Goal: Information Seeking & Learning: Understand process/instructions

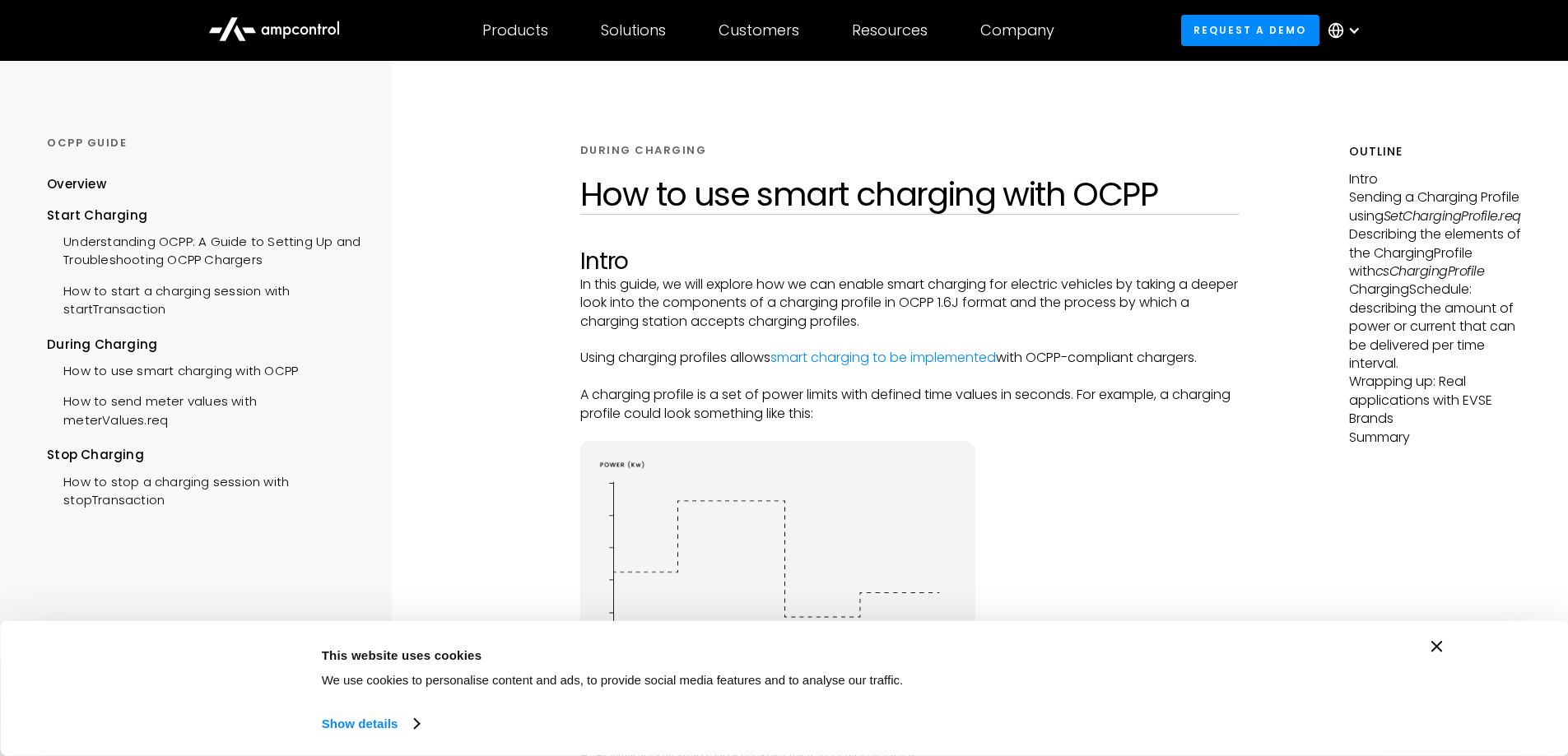
click at [1437, 646] on icon "Close banner" at bounding box center [1437, 647] width 12 height 12
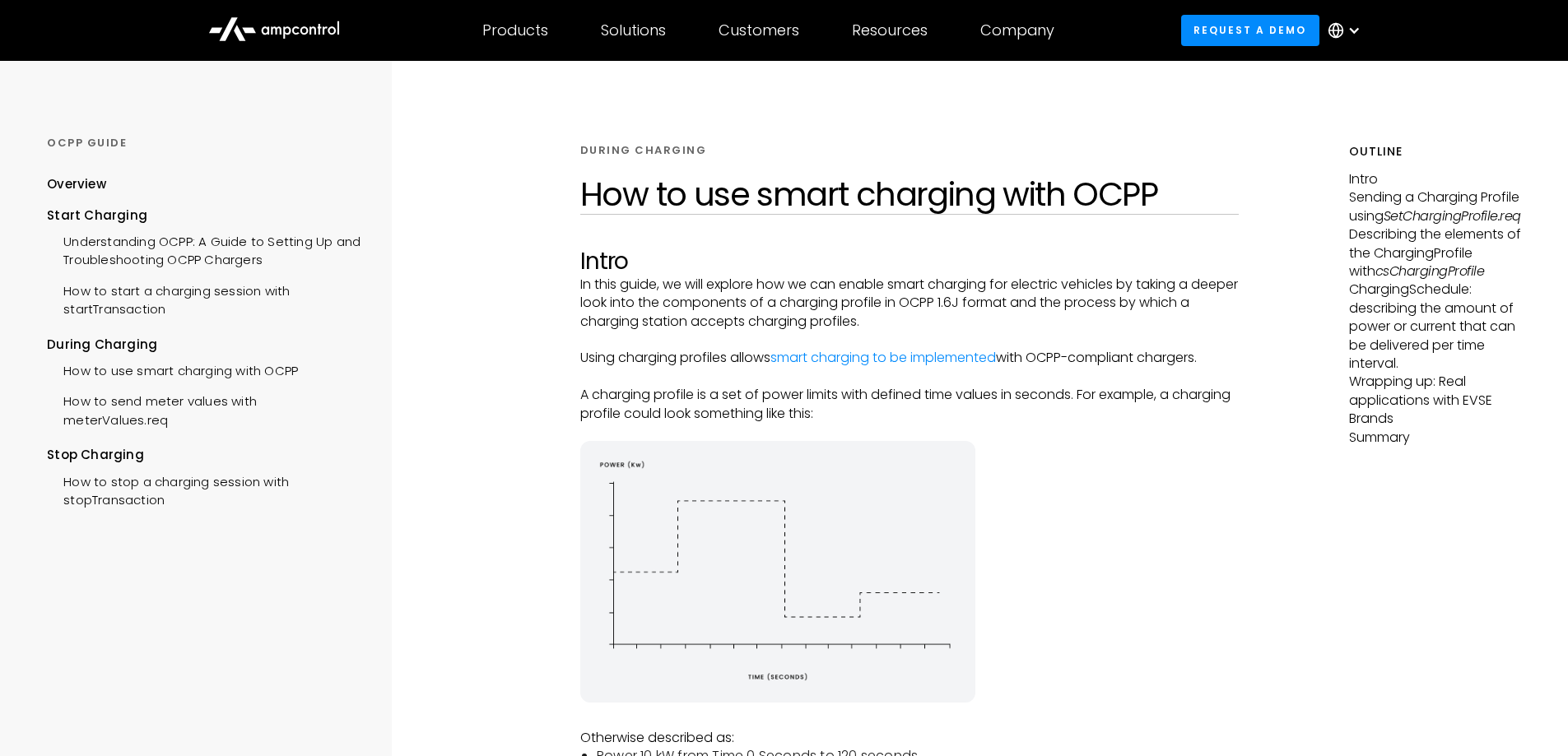
click at [1086, 391] on p "A charging profile is a set of power limits with defined time values in seconds…" at bounding box center [910, 404] width 660 height 37
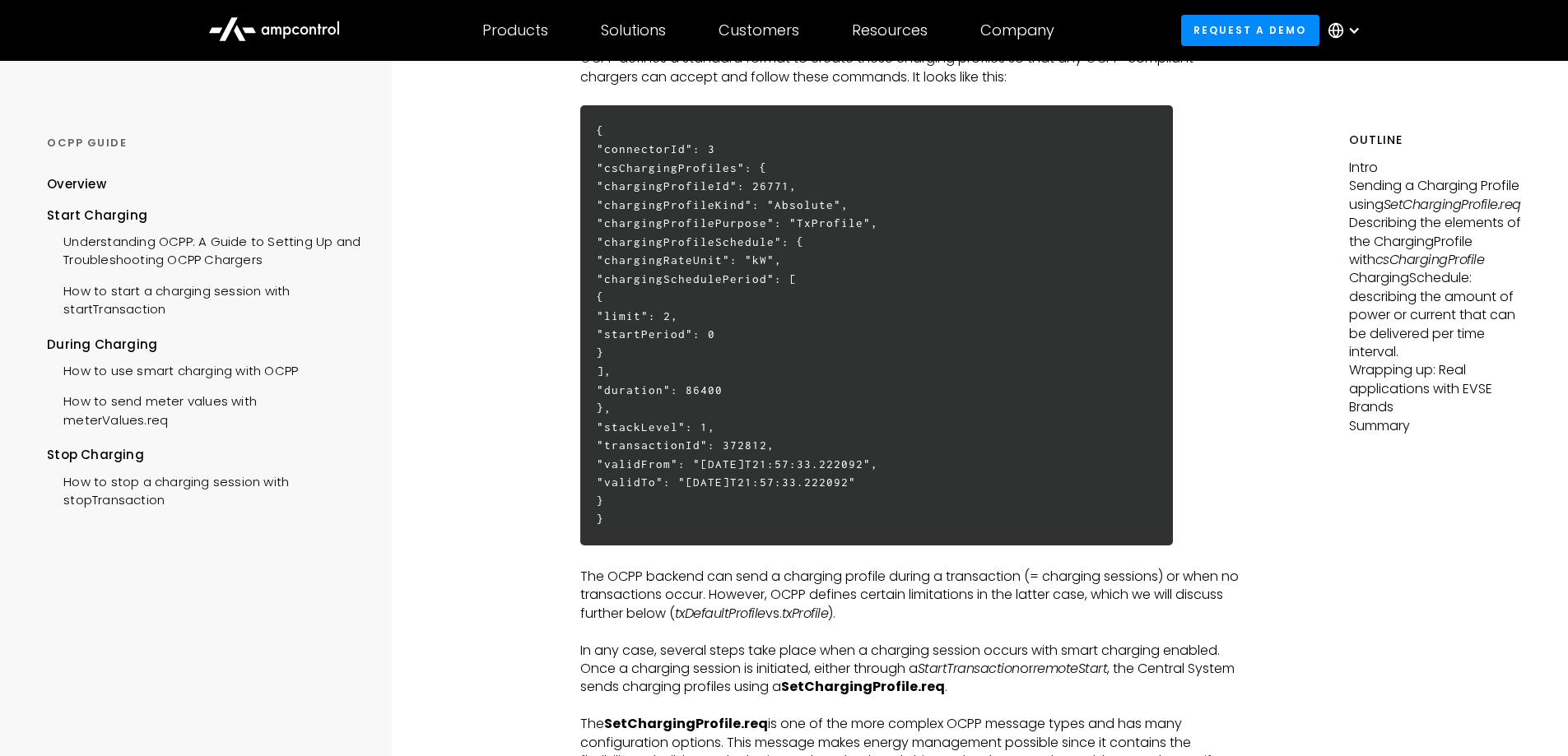
scroll to position [740, 0]
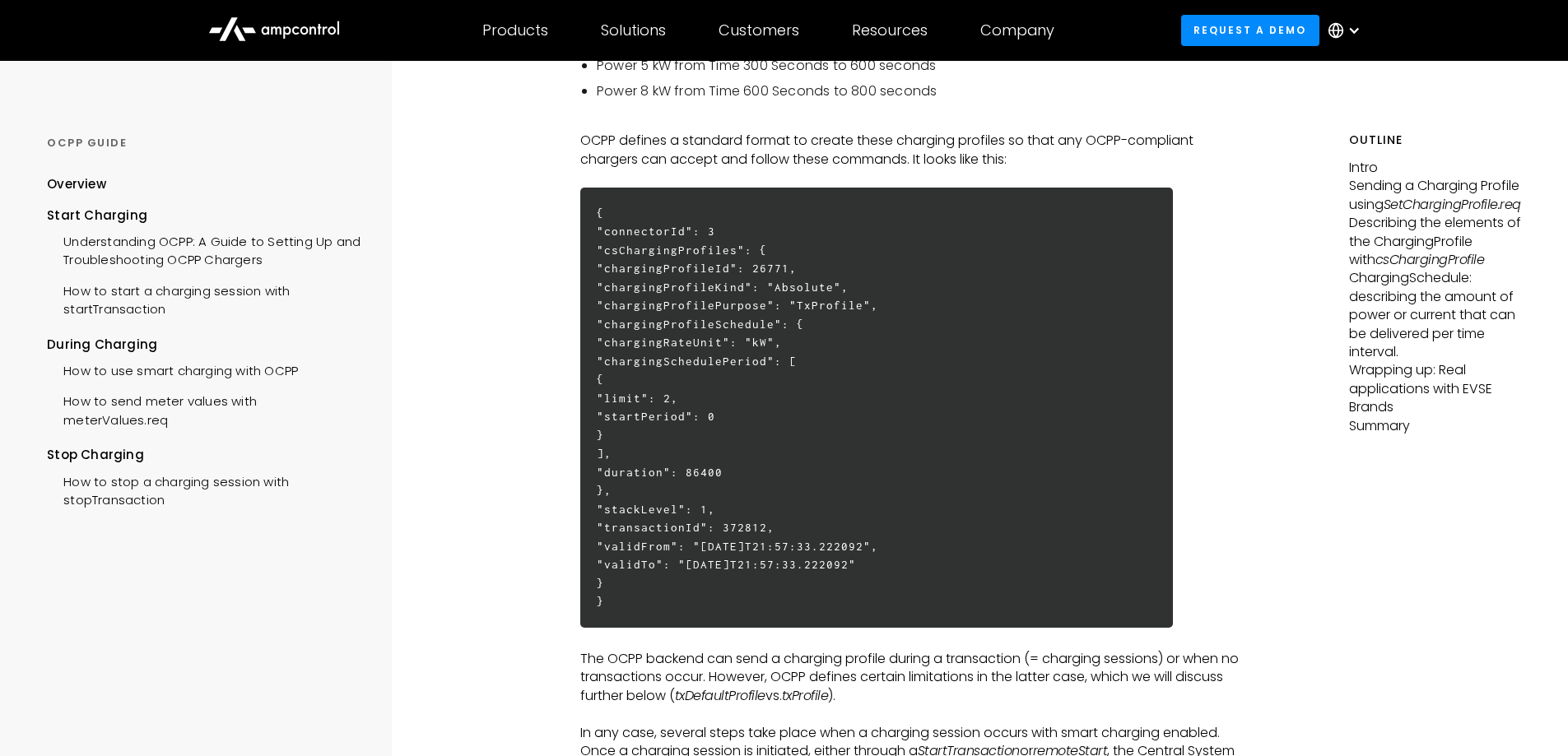
drag, startPoint x: 671, startPoint y: 250, endPoint x: 769, endPoint y: 250, distance: 98.0
click at [769, 250] on h6 "{ "connectorId": 3 "csChargingProfiles": { "chargingProfileId": 26771, "chargin…" at bounding box center [876, 407] width 593 height 440
click at [765, 279] on h6 "{ "connectorId": 3 "csChargingProfiles": { "chargingProfileId": 26771, "chargin…" at bounding box center [876, 407] width 593 height 440
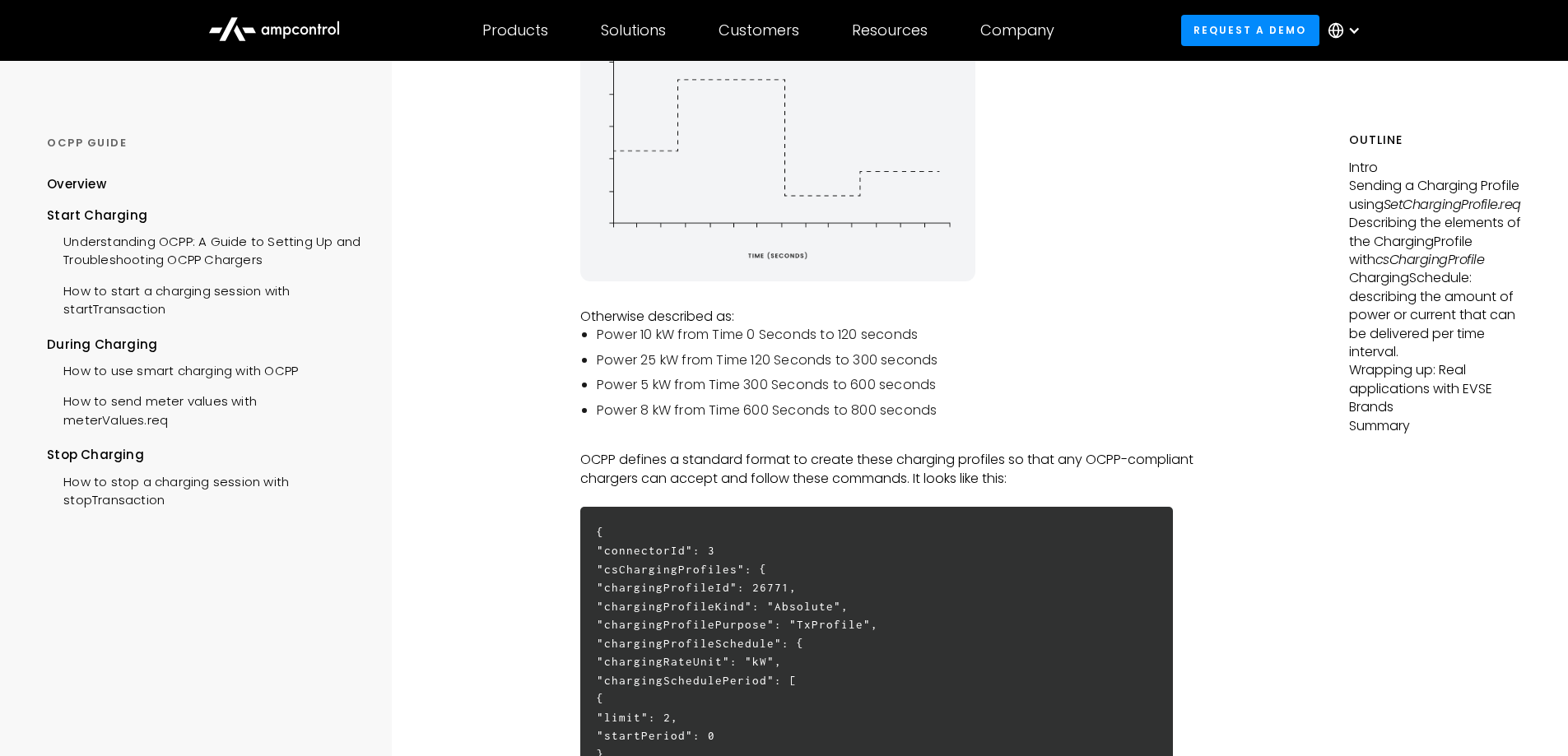
scroll to position [329, 0]
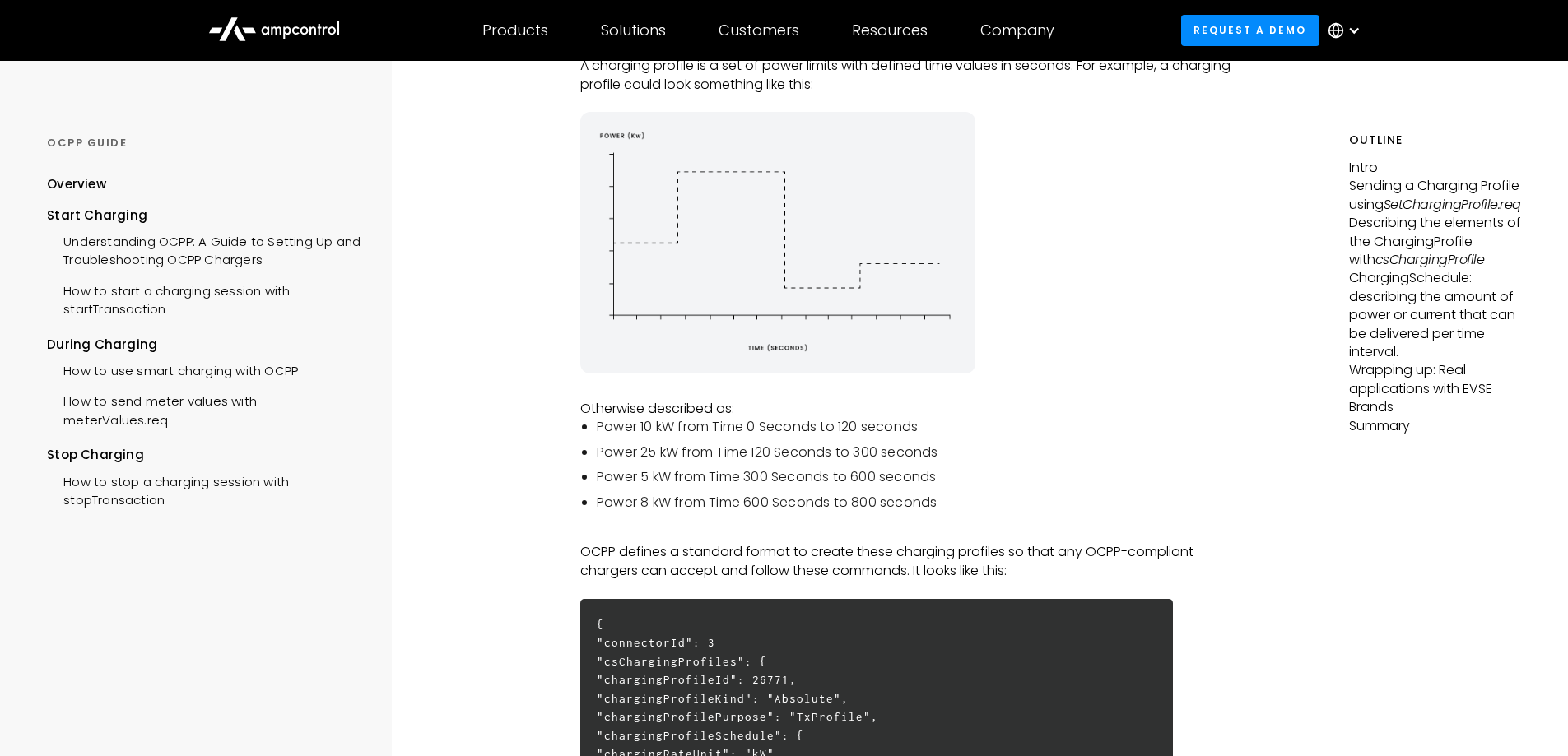
click at [727, 427] on li "Power 10 kW from Time 0 Seconds to 120 seconds" at bounding box center [918, 427] width 643 height 18
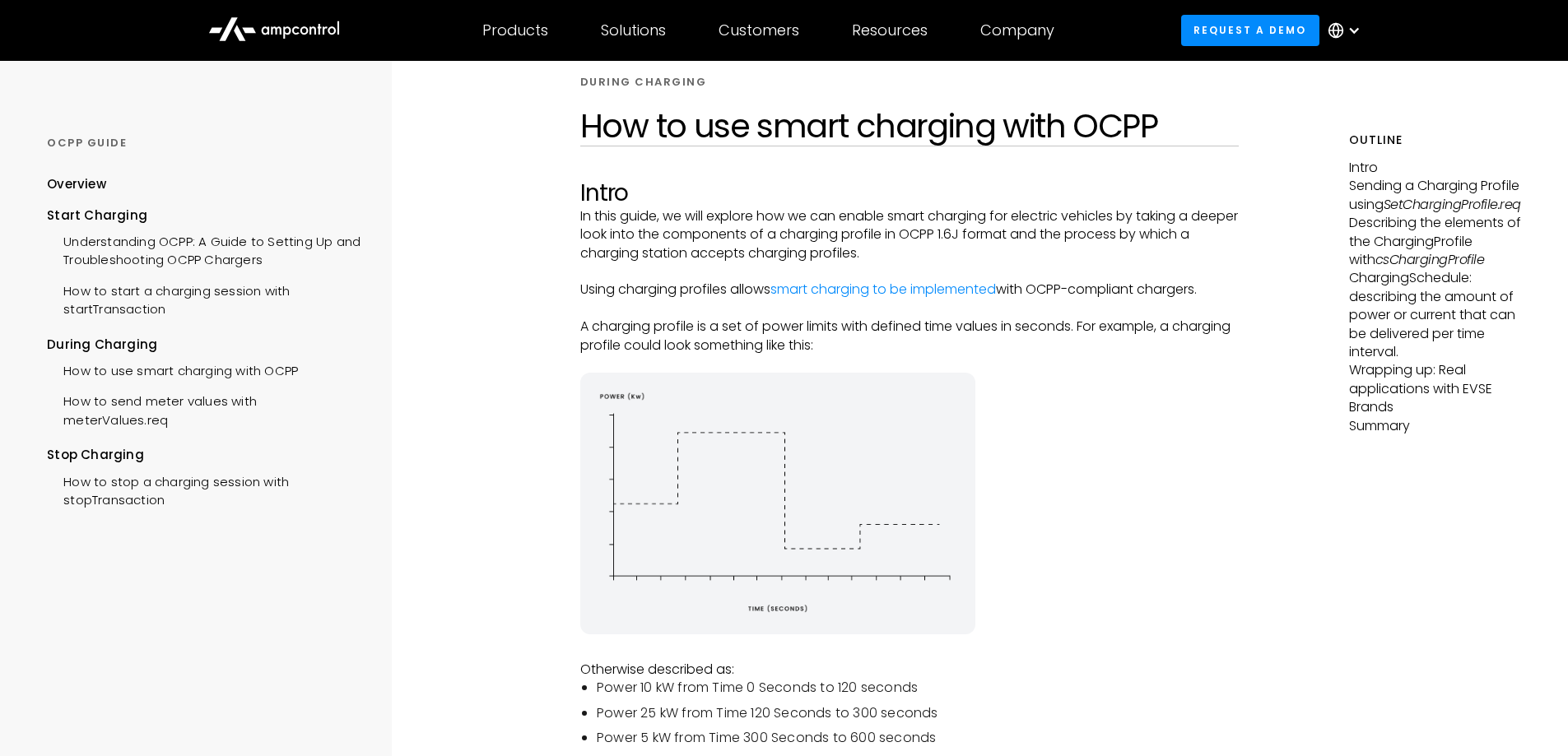
scroll to position [0, 0]
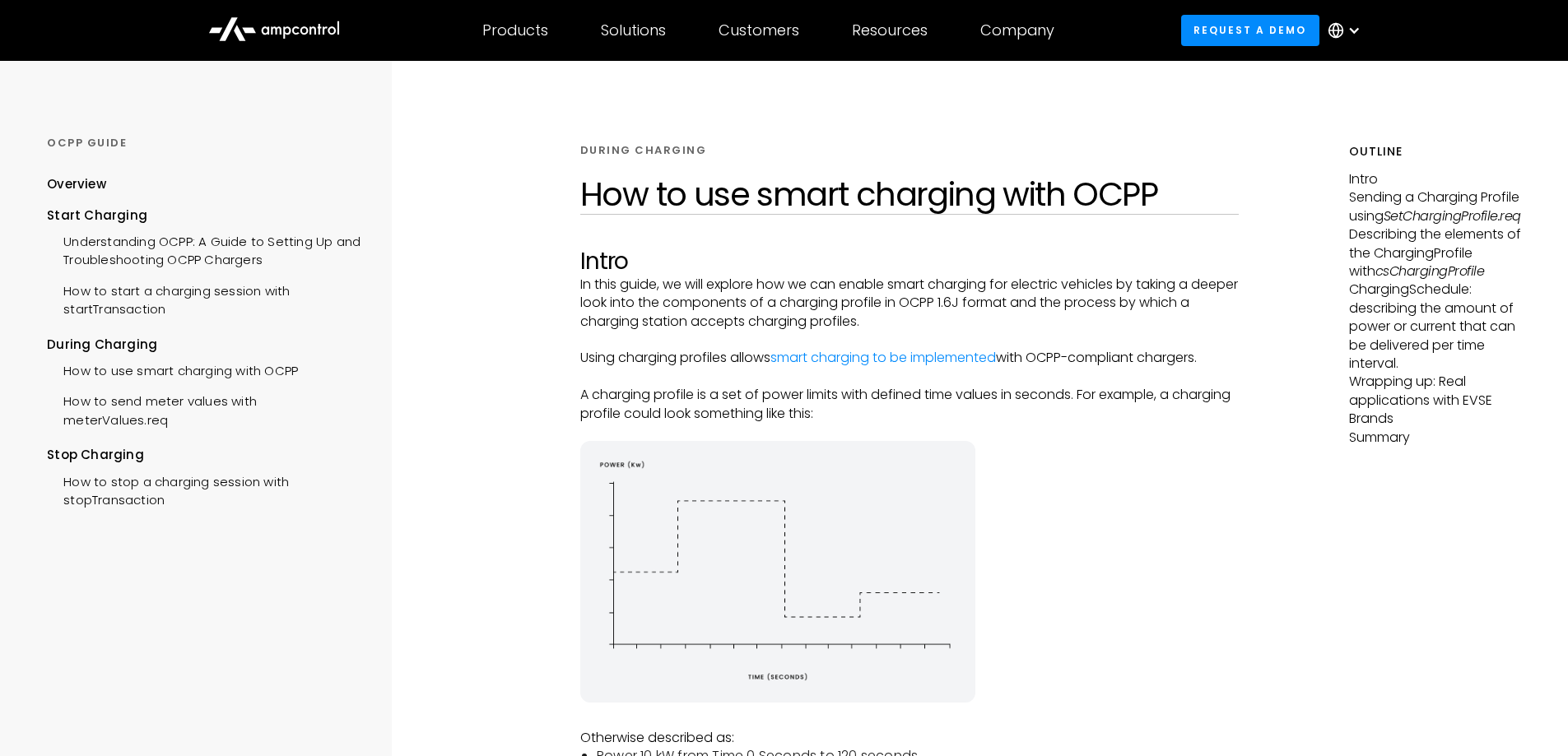
click at [1011, 392] on p "A charging profile is a set of power limits with defined time values in seconds…" at bounding box center [910, 404] width 660 height 37
drag, startPoint x: 728, startPoint y: 394, endPoint x: 803, endPoint y: 392, distance: 75.0
click at [803, 392] on p "A charging profile is a set of power limits with defined time values in seconds…" at bounding box center [910, 404] width 660 height 37
click at [833, 393] on p "A charging profile is a set of power limits with defined time values in seconds…" at bounding box center [910, 404] width 660 height 37
click at [847, 394] on p "A charging profile is a set of power limits with defined time values in seconds…" at bounding box center [910, 404] width 660 height 37
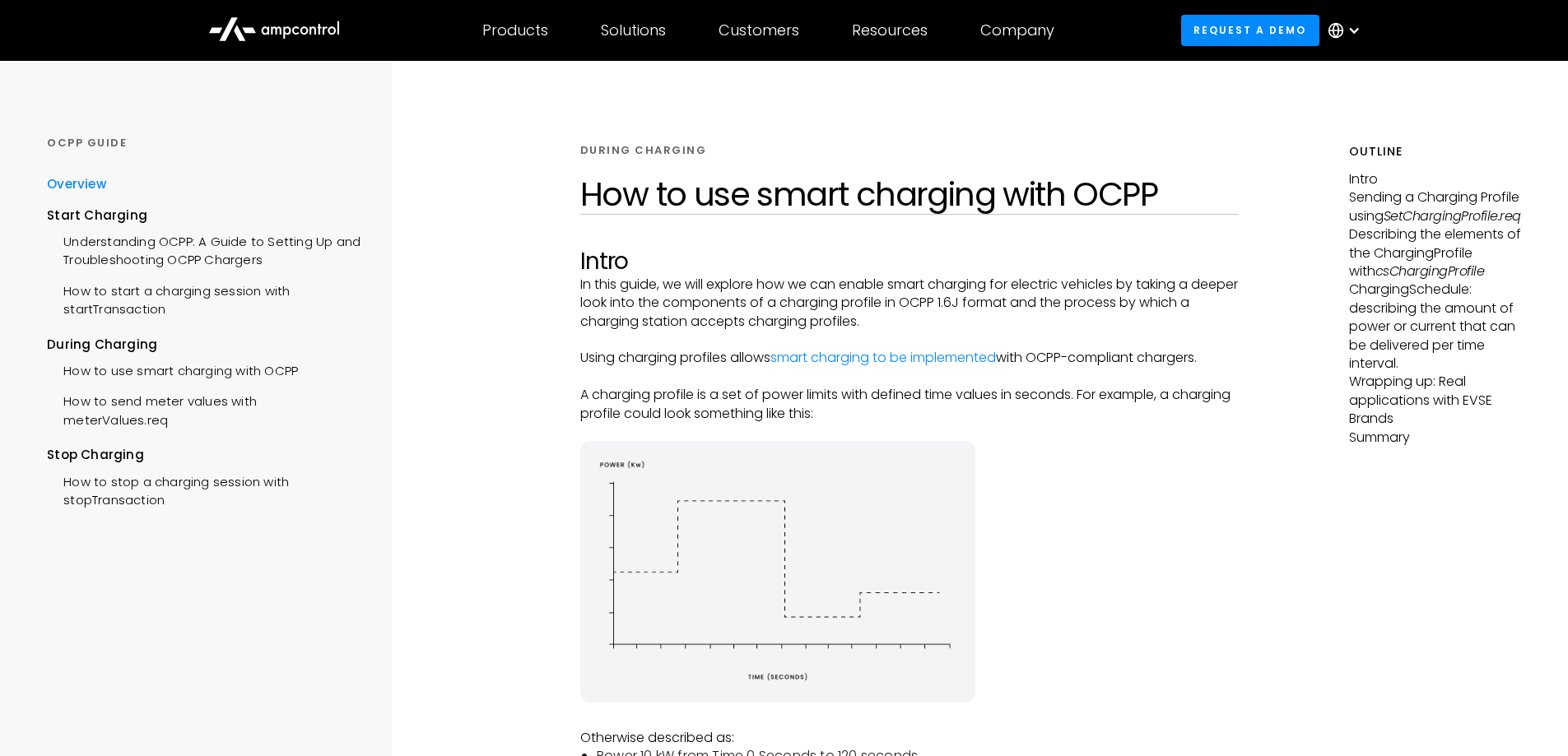
click at [91, 186] on div "Overview" at bounding box center [77, 184] width 60 height 18
